Goal: Use online tool/utility: Utilize a website feature to perform a specific function

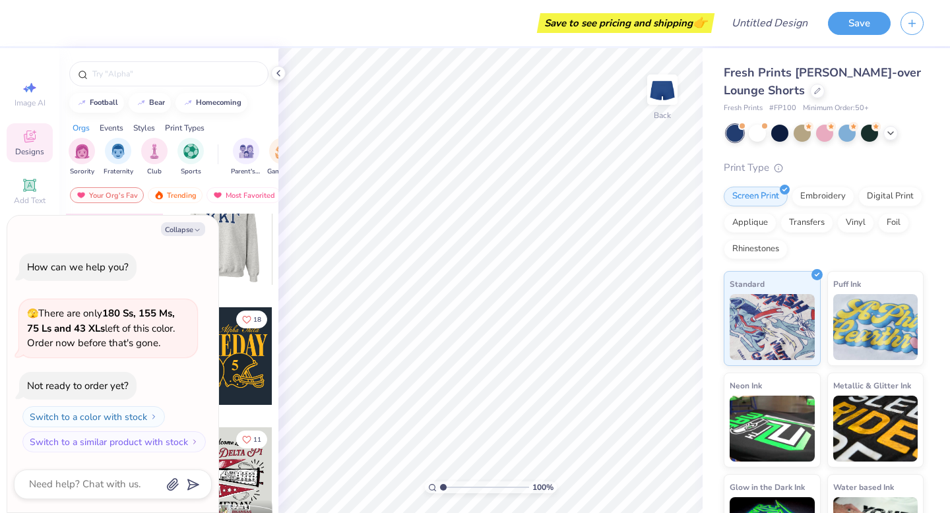
scroll to position [154, 0]
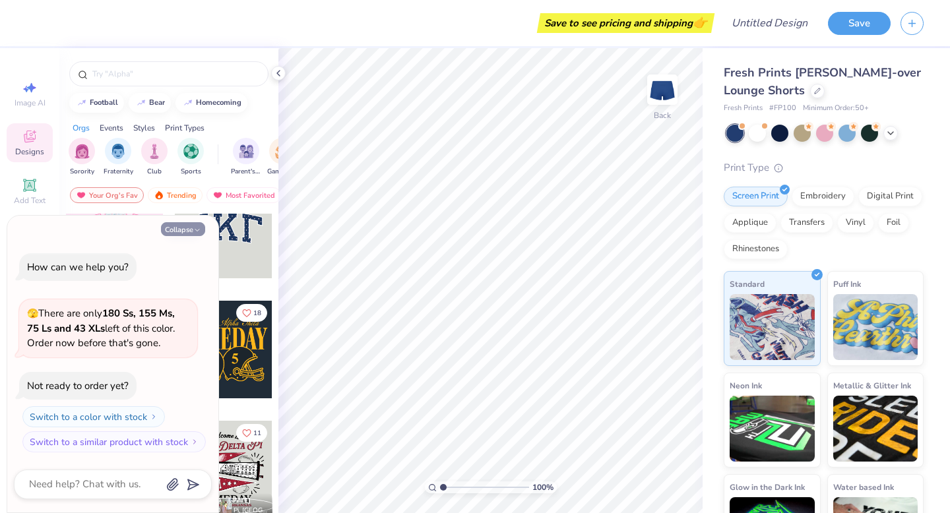
click at [195, 226] on icon "button" at bounding box center [197, 230] width 8 height 8
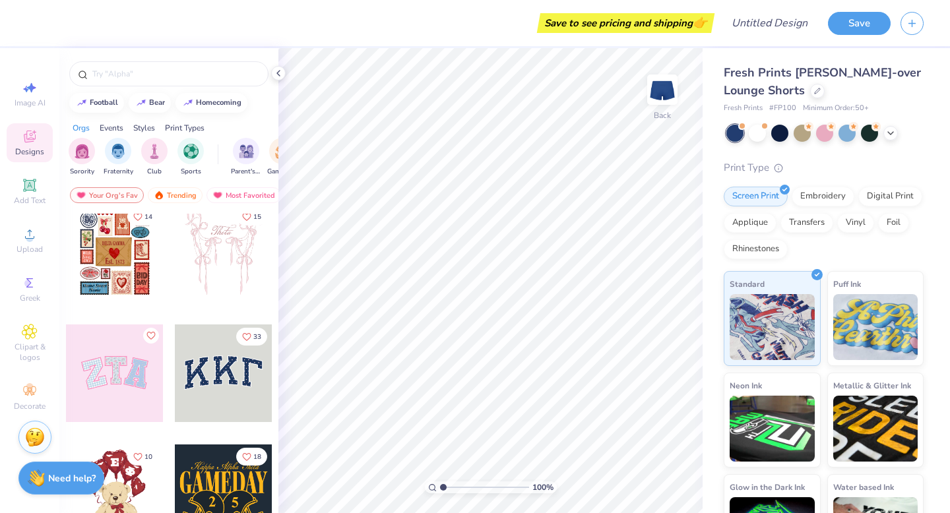
scroll to position [0, 0]
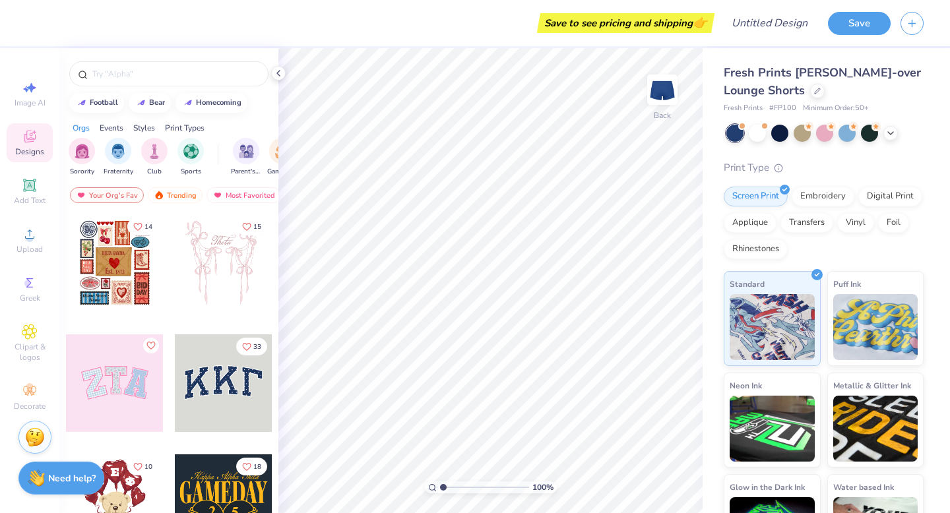
click at [117, 384] on div at bounding box center [115, 383] width 98 height 98
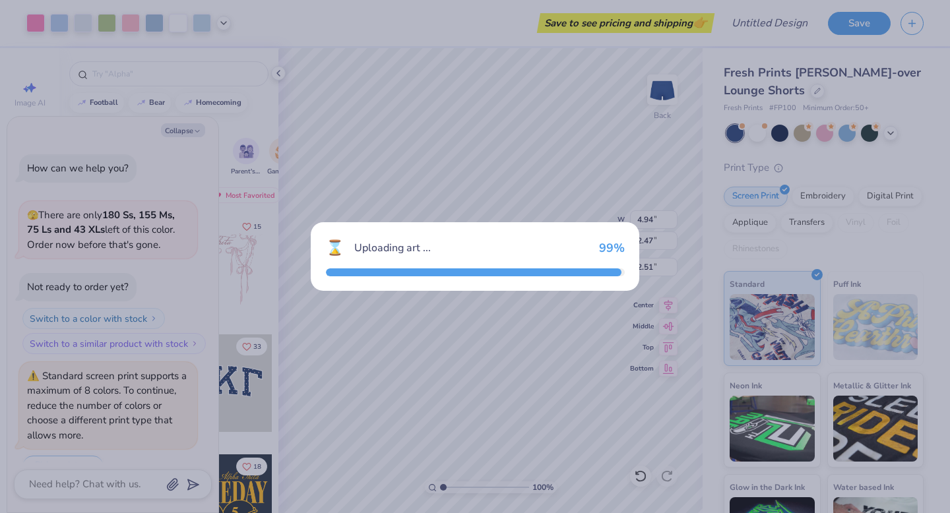
scroll to position [32, 0]
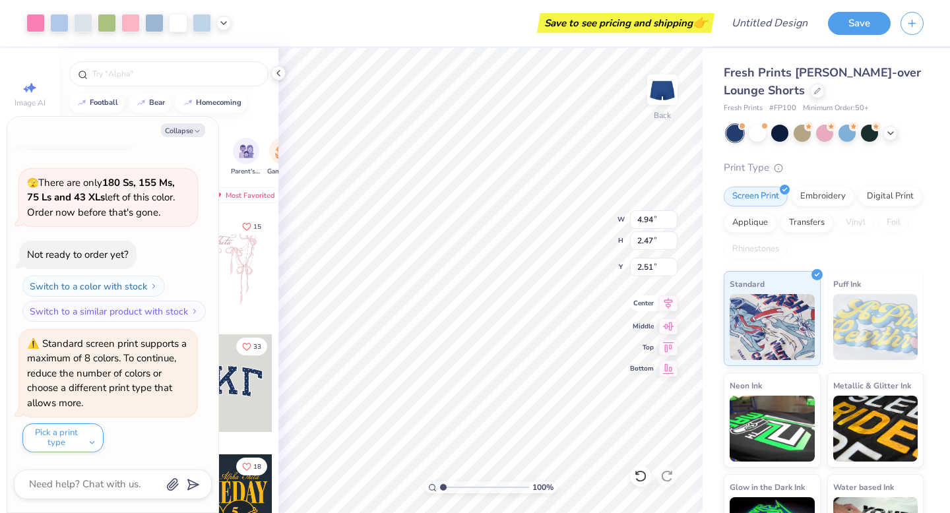
click at [671, 302] on icon at bounding box center [668, 303] width 9 height 11
drag, startPoint x: 671, startPoint y: 302, endPoint x: 644, endPoint y: 301, distance: 27.1
click at [644, 301] on div "Center" at bounding box center [653, 303] width 47 height 16
click at [669, 305] on icon at bounding box center [668, 303] width 18 height 16
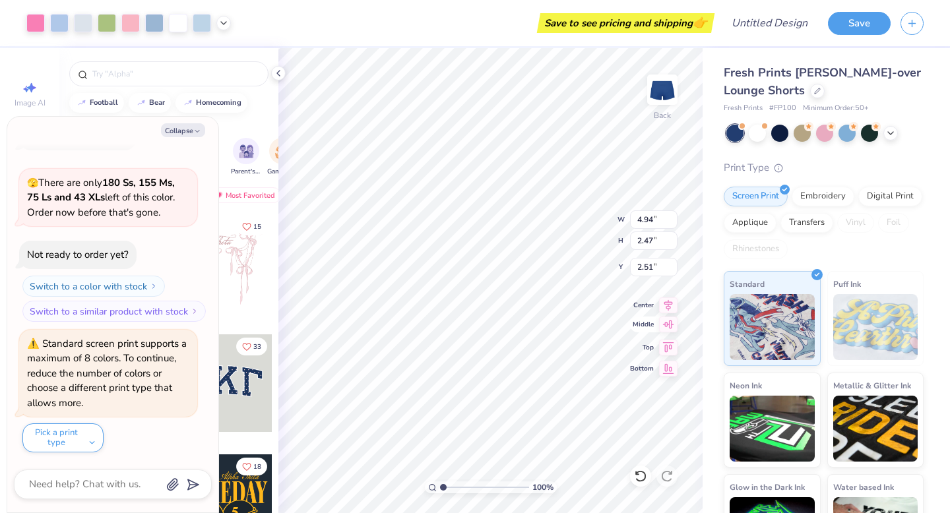
click at [670, 328] on icon at bounding box center [668, 324] width 11 height 9
type textarea "x"
click at [665, 356] on div "100 % Back W 4.94 4.94 " H 2.47 2.47 " Y 2.51 2.51 " Center Middle Top Bottom" at bounding box center [490, 280] width 424 height 465
type input "1.02"
type textarea "x"
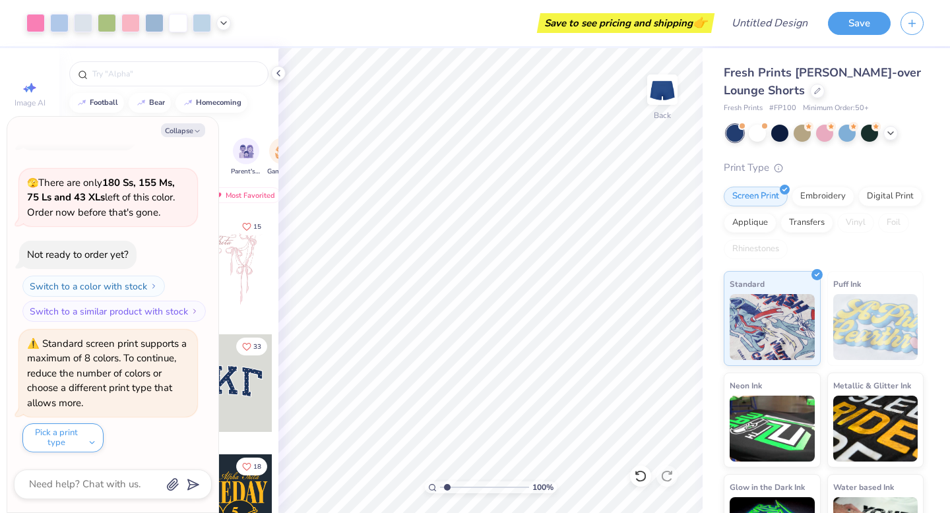
scroll to position [113, 0]
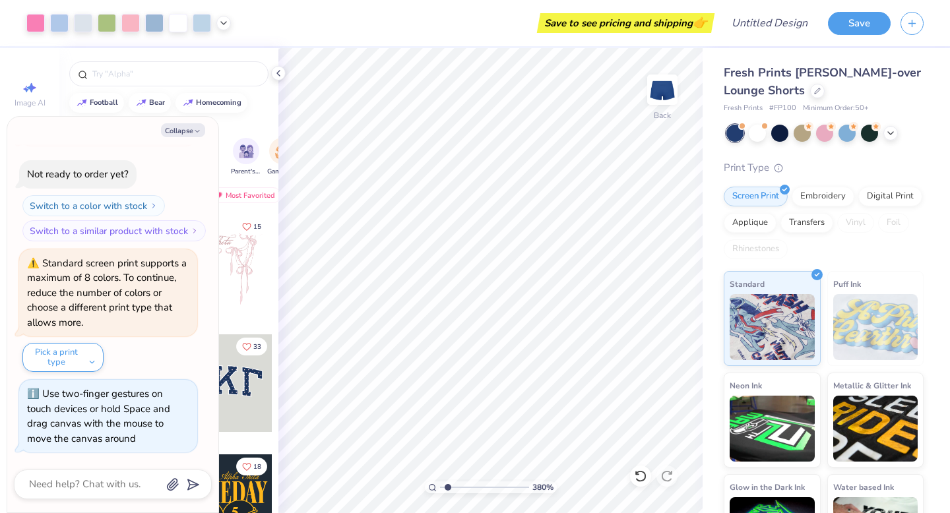
type input "1"
drag, startPoint x: 442, startPoint y: 487, endPoint x: 317, endPoint y: 512, distance: 127.9
click at [440, 493] on input "range" at bounding box center [484, 487] width 89 height 12
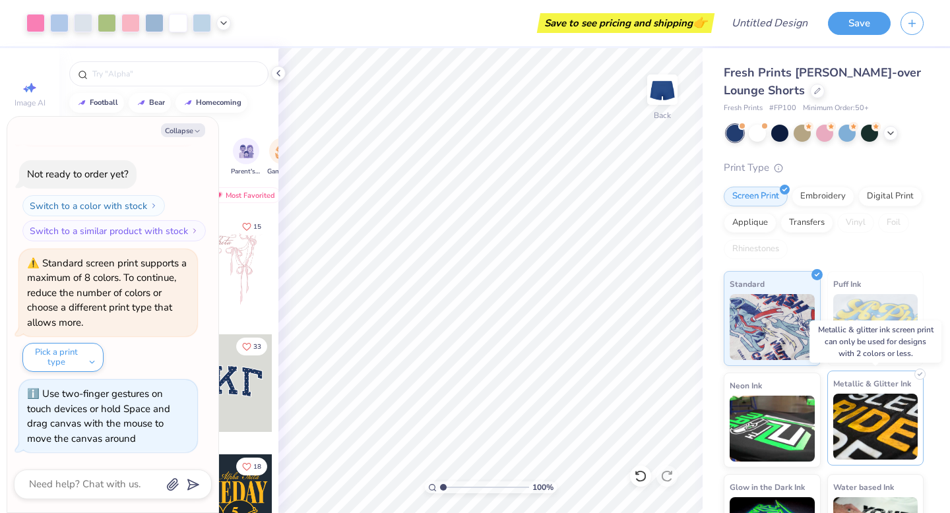
scroll to position [56, 0]
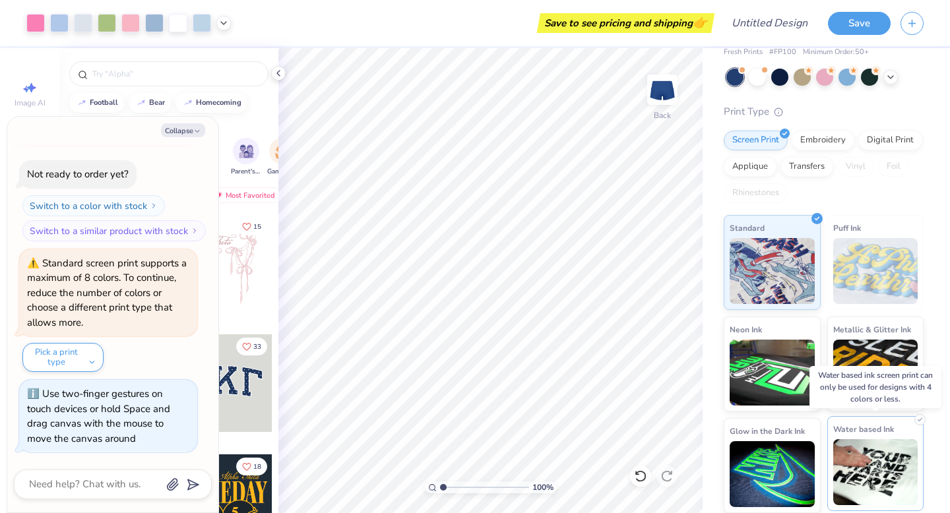
click at [857, 461] on img at bounding box center [875, 472] width 85 height 66
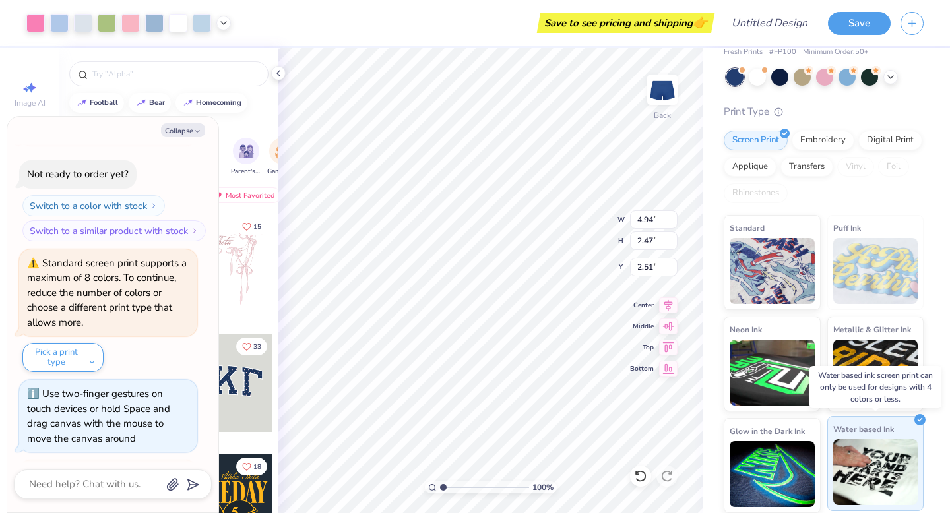
scroll to position [243, 0]
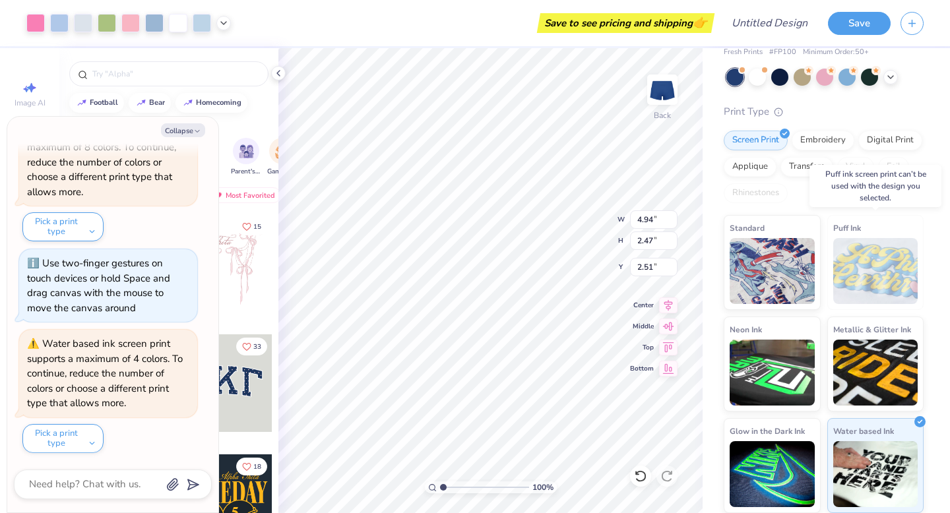
click at [868, 293] on img at bounding box center [875, 271] width 85 height 66
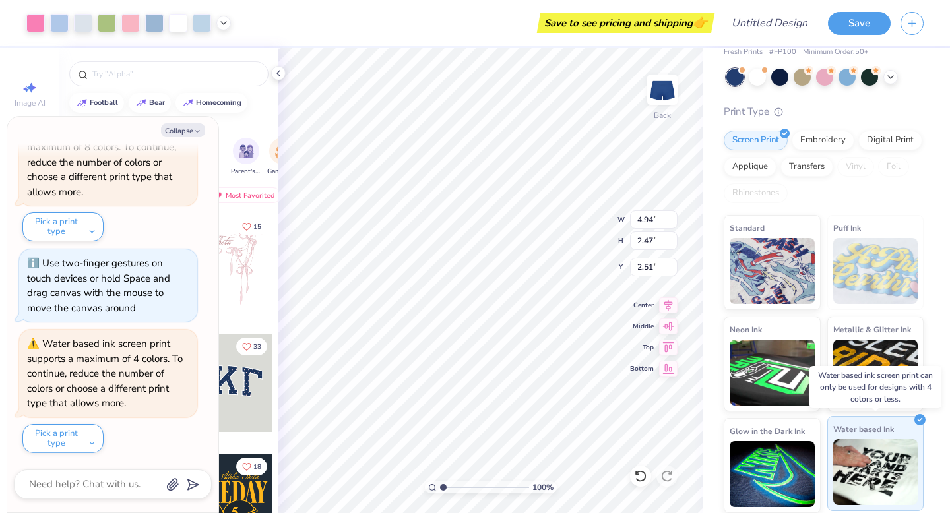
click at [917, 415] on div at bounding box center [919, 419] width 11 height 11
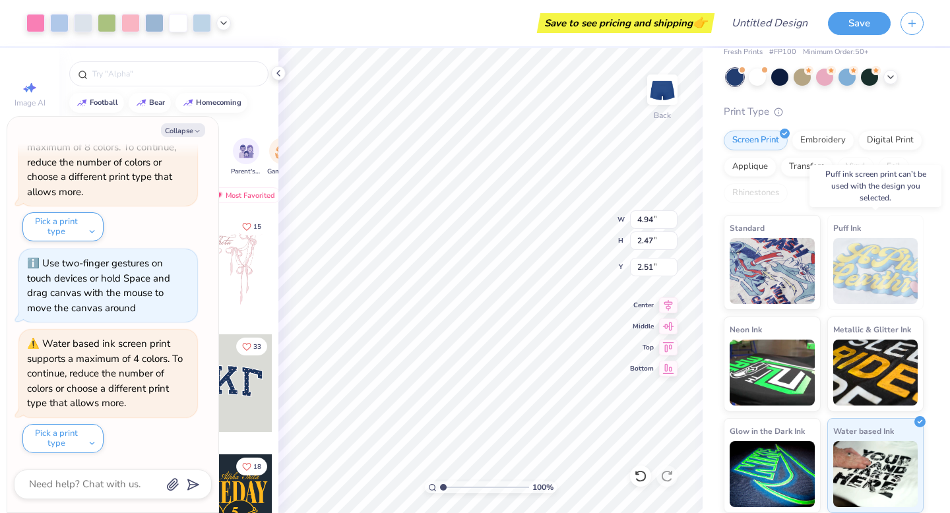
click at [870, 260] on img at bounding box center [875, 271] width 85 height 66
click at [774, 272] on img at bounding box center [771, 269] width 85 height 66
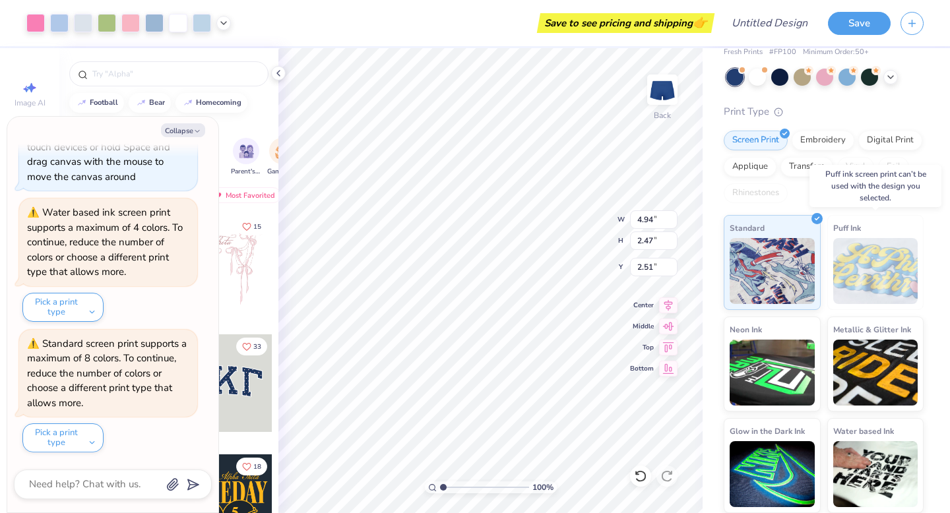
click at [870, 268] on img at bounding box center [875, 271] width 85 height 66
click at [198, 131] on polyline "button" at bounding box center [197, 132] width 4 height 2
type textarea "x"
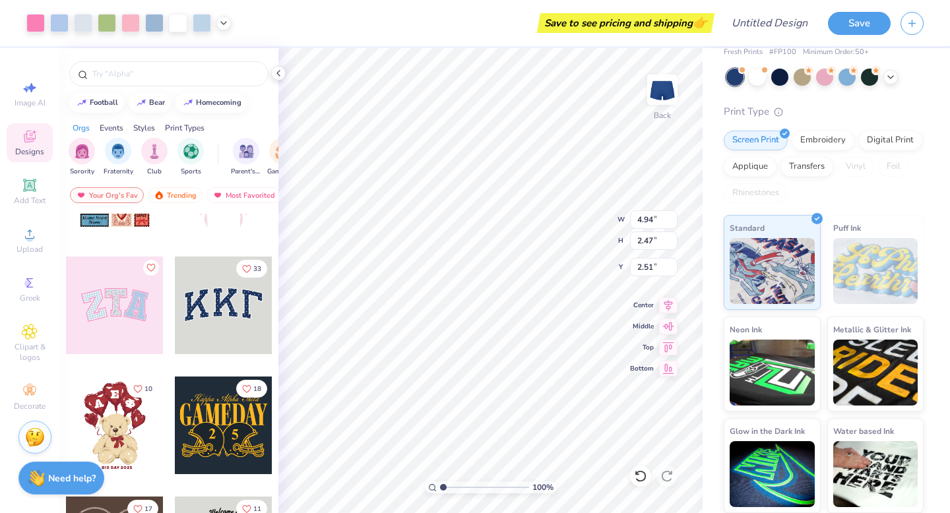
scroll to position [73, 0]
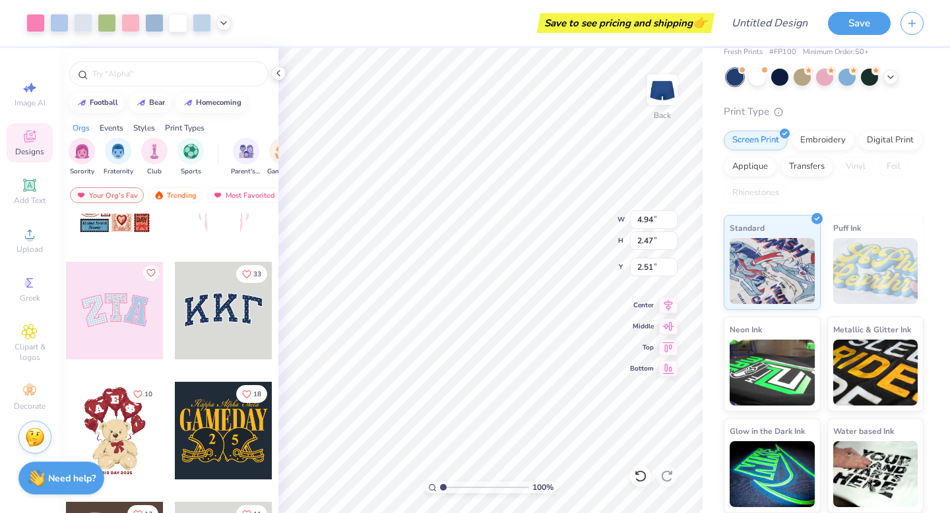
click at [222, 317] on div at bounding box center [224, 311] width 98 height 98
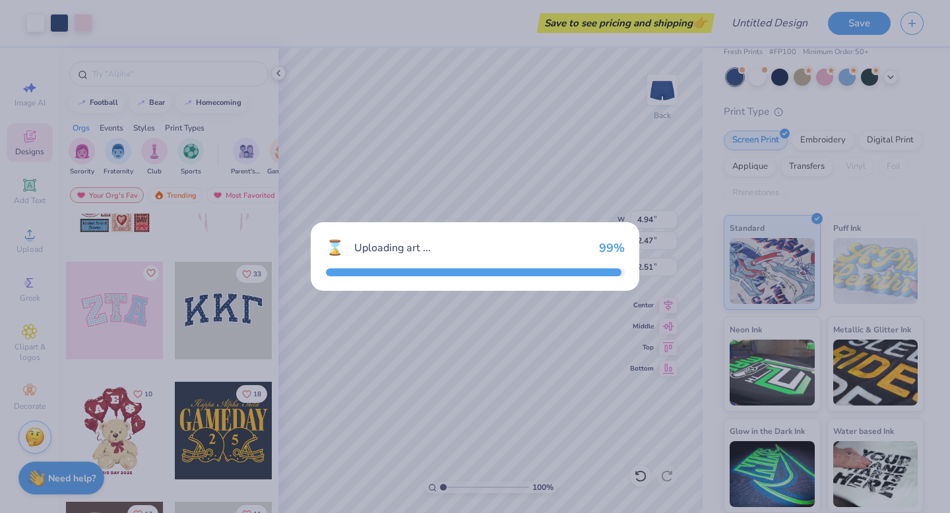
type input "5.31"
type input "2.33"
type input "2.58"
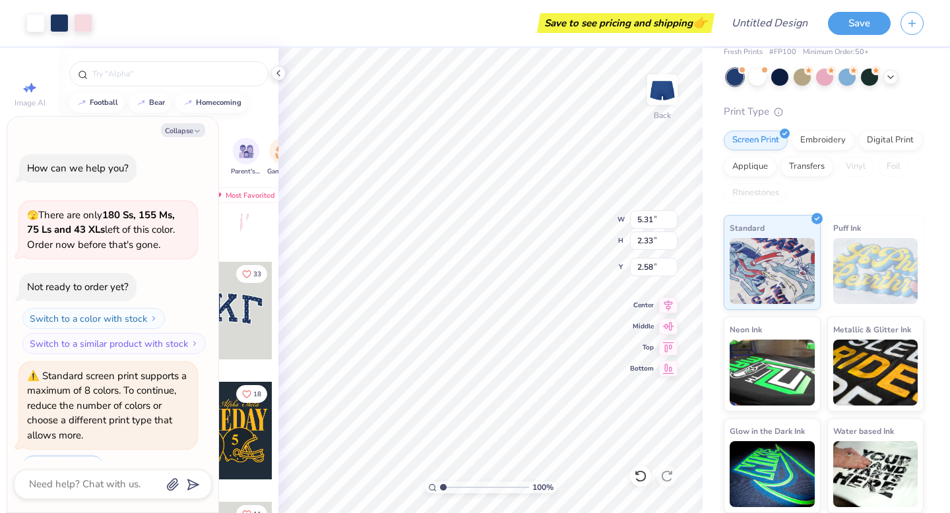
scroll to position [505, 0]
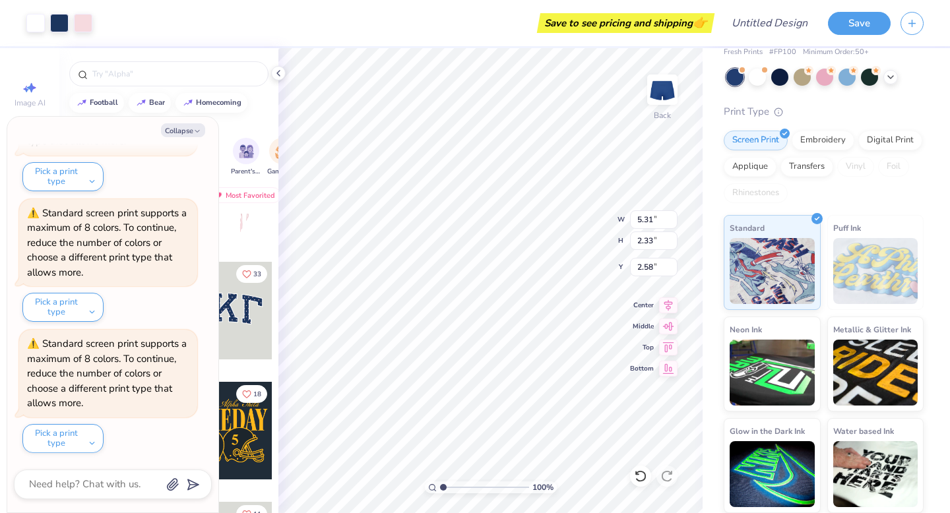
type textarea "x"
type input "2.05"
type textarea "x"
type input "1.96"
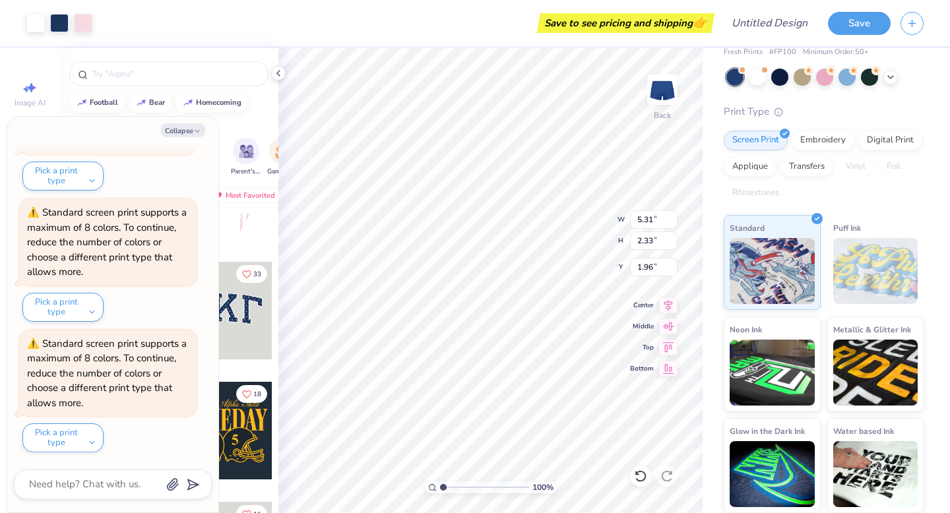
type textarea "x"
type input "3.95"
type textarea "x"
type input "5.84"
type input "2.56"
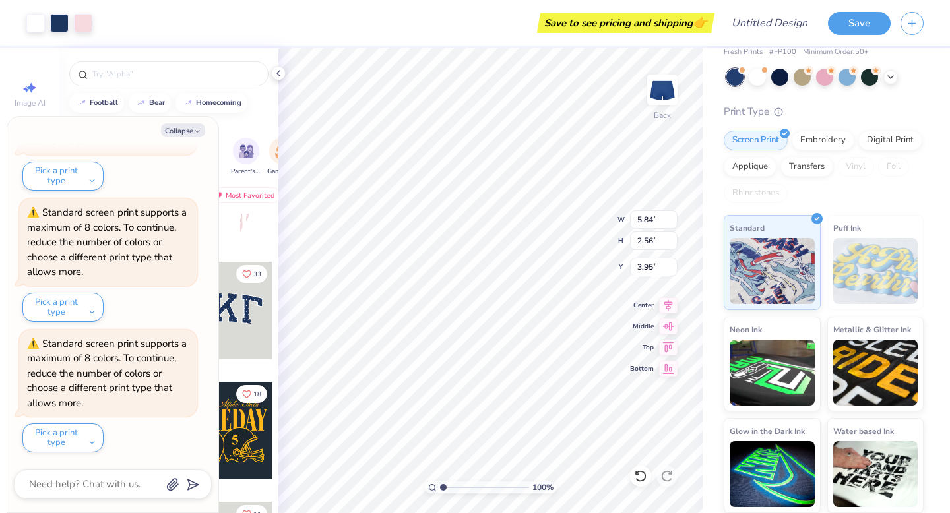
type textarea "x"
type input "1.19"
type textarea "x"
